Goal: Task Accomplishment & Management: Use online tool/utility

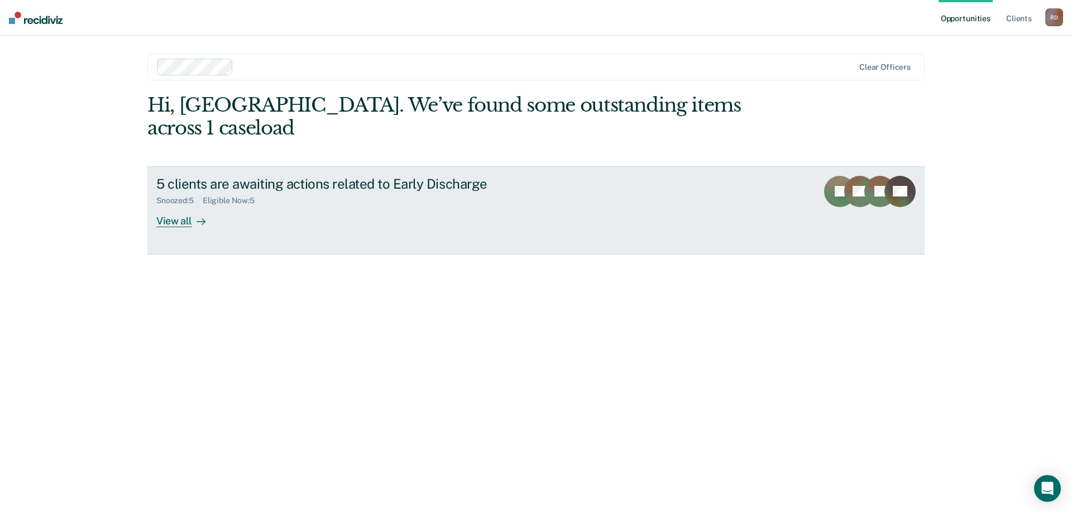
click at [343, 191] on div "Snoozed : 5 Eligible Now : 5" at bounding box center [352, 198] width 392 height 14
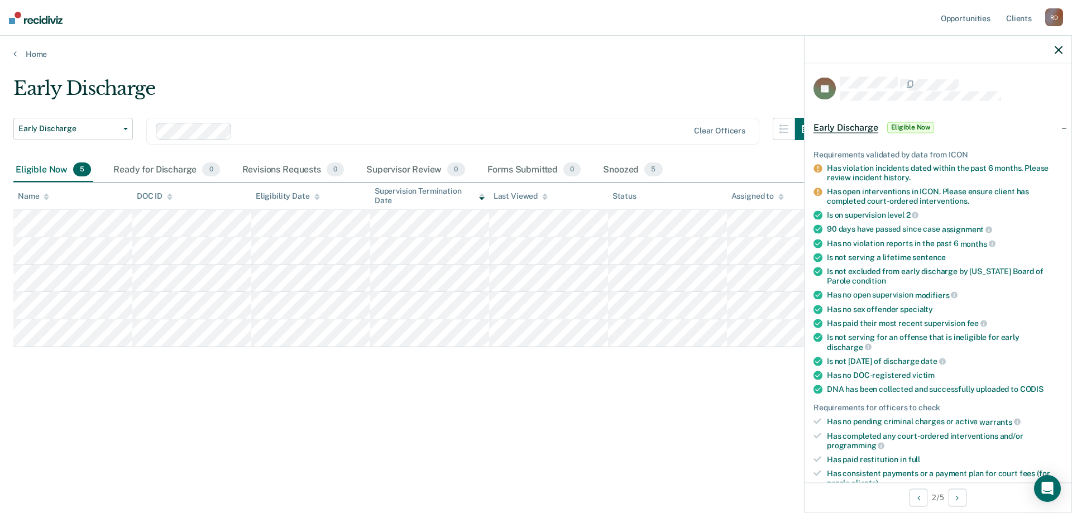
scroll to position [56, 0]
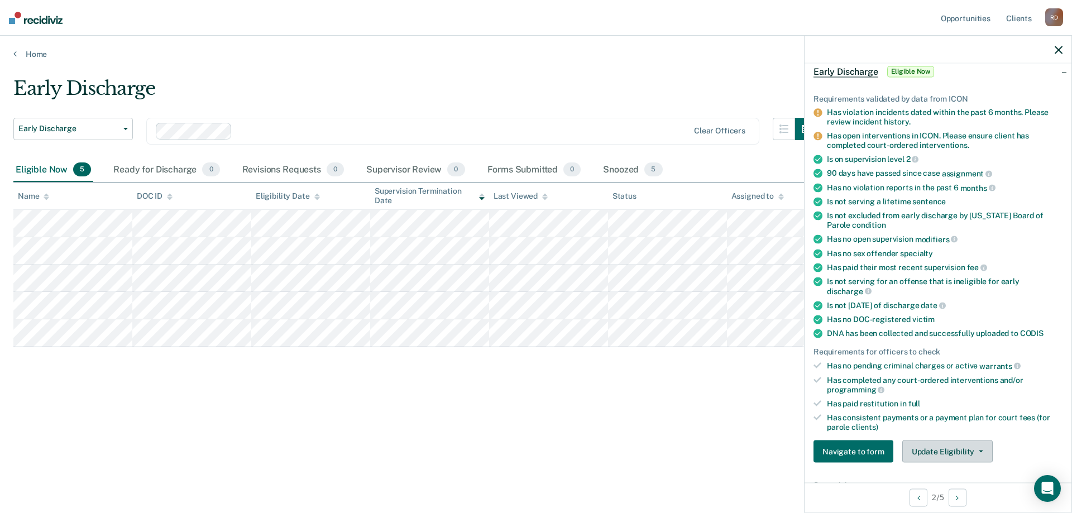
click at [966, 457] on button "Update Eligibility" at bounding box center [947, 452] width 90 height 22
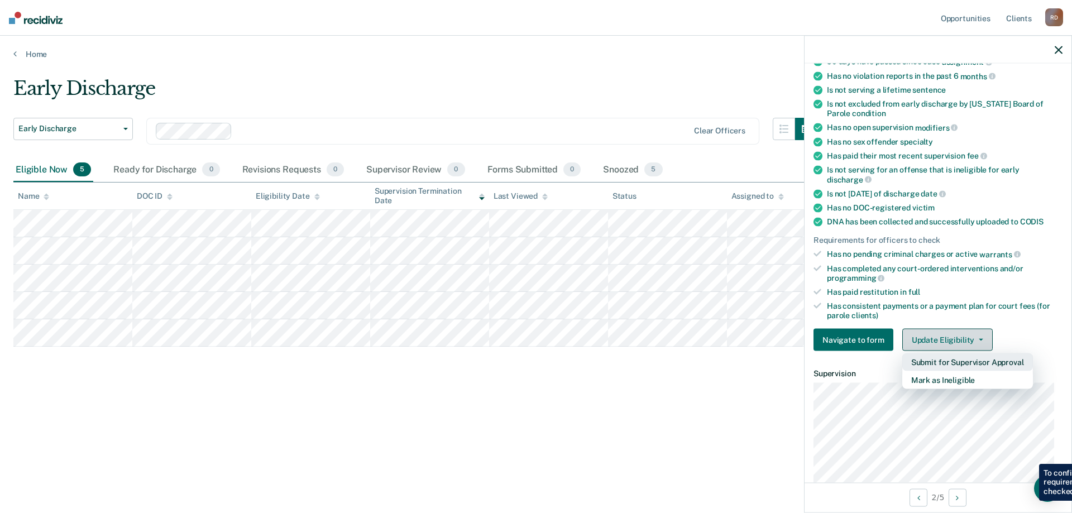
scroll to position [223, 0]
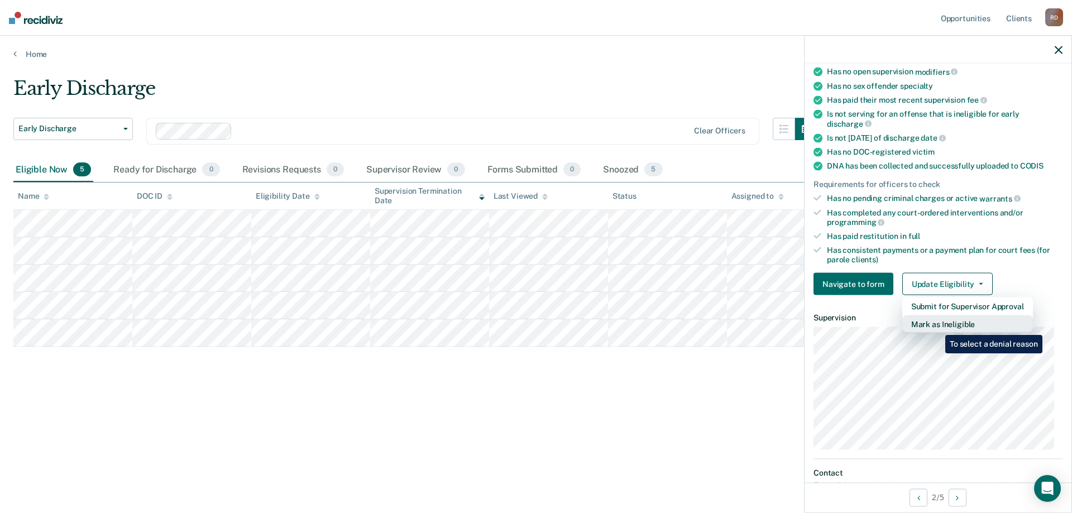
click at [937, 327] on button "Mark as Ineligible" at bounding box center [967, 324] width 131 height 18
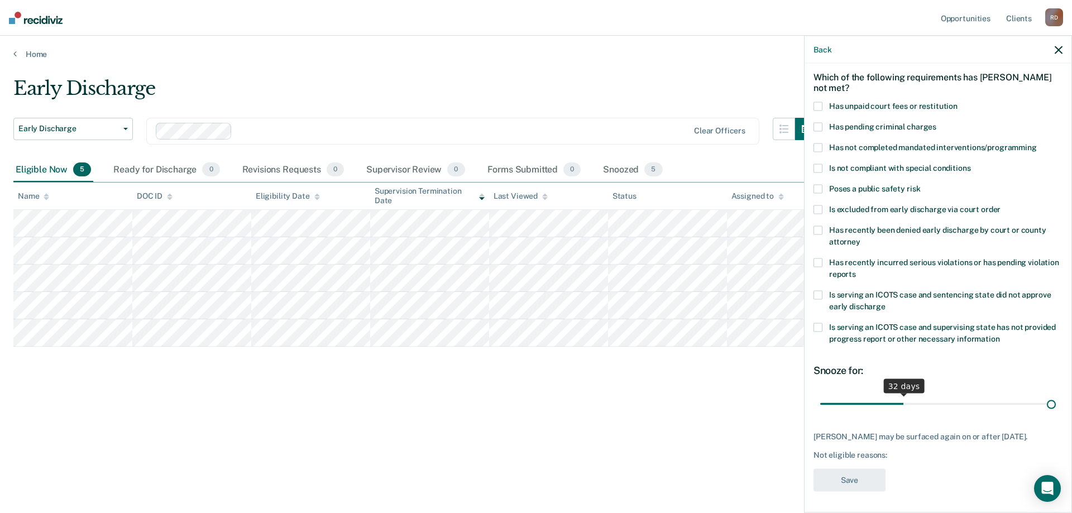
scroll to position [56, 0]
drag, startPoint x: 897, startPoint y: 392, endPoint x: 1110, endPoint y: 394, distance: 213.3
type input "90"
click at [1056, 394] on input "range" at bounding box center [938, 402] width 236 height 20
click at [818, 162] on span at bounding box center [817, 166] width 9 height 9
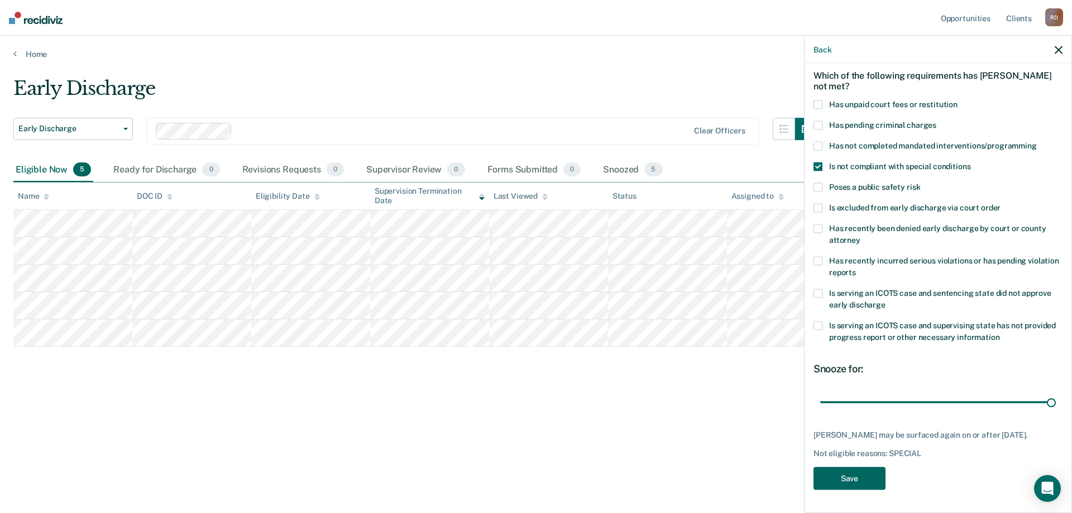
click at [848, 481] on button "Save" at bounding box center [849, 478] width 72 height 23
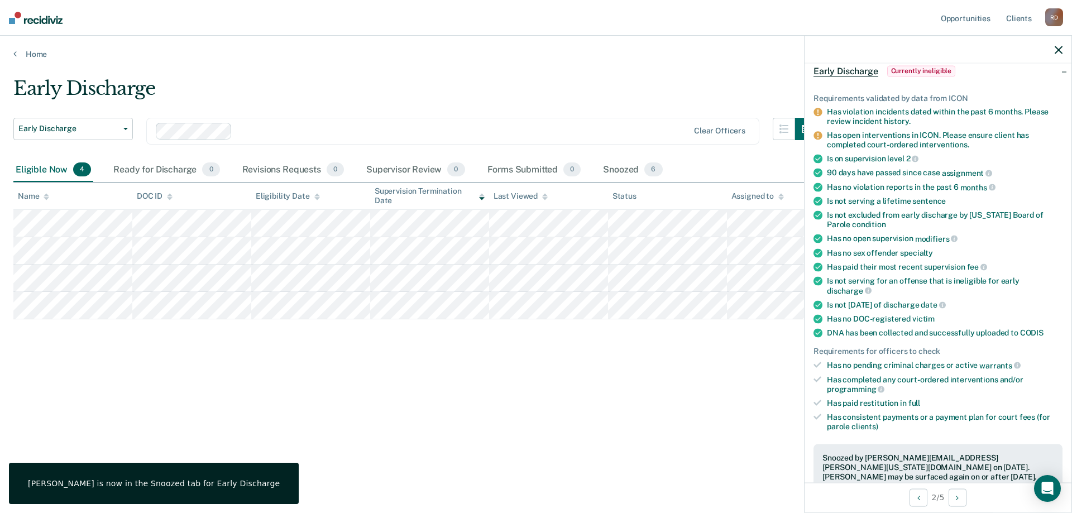
click at [378, 439] on div "Early Discharge Early Discharge Early Discharge Clear officers Eligible Now 4 R…" at bounding box center [535, 271] width 1045 height 388
click at [1058, 50] on icon "button" at bounding box center [1059, 50] width 8 height 8
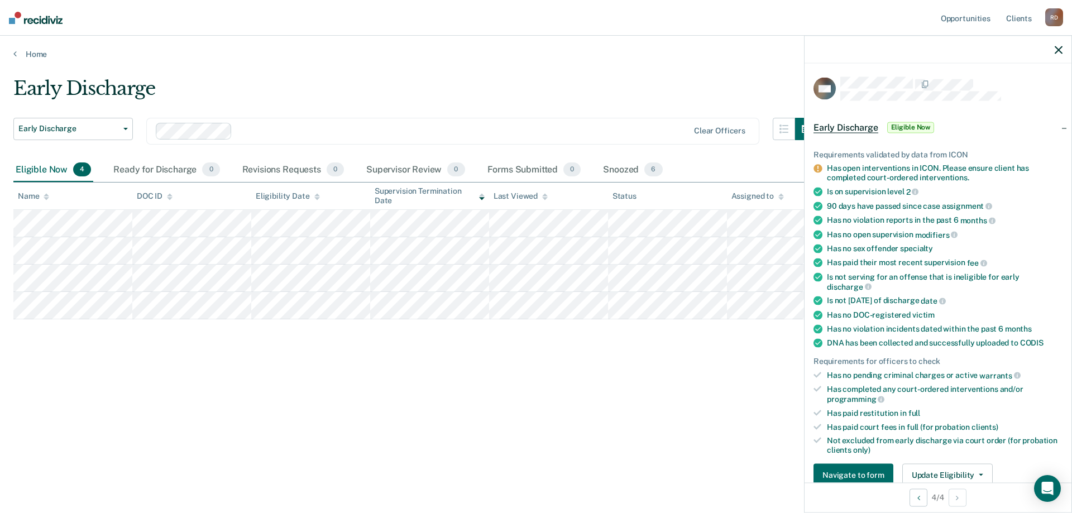
click at [422, 414] on div "Early Discharge Early Discharge Early Discharge Clear officers Eligible Now 4 R…" at bounding box center [535, 253] width 1045 height 352
click at [1057, 49] on icon "button" at bounding box center [1059, 50] width 8 height 8
